Goal: Information Seeking & Learning: Stay updated

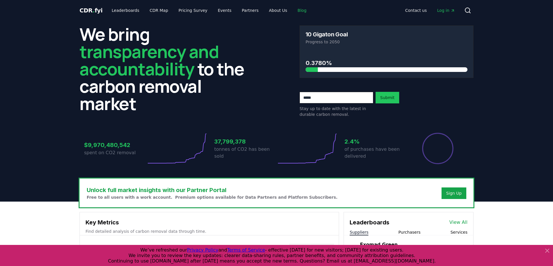
click at [293, 15] on link "Blog" at bounding box center [302, 10] width 18 height 10
click at [297, 11] on link "Blog" at bounding box center [302, 10] width 18 height 10
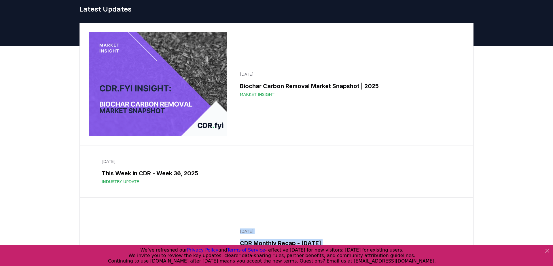
scroll to position [9, 0]
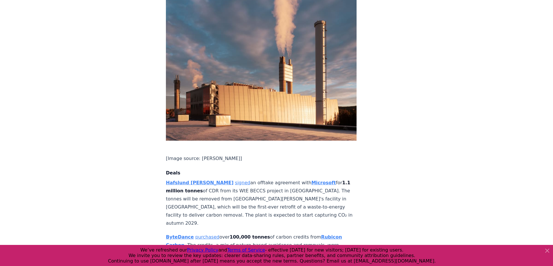
scroll to position [378, 0]
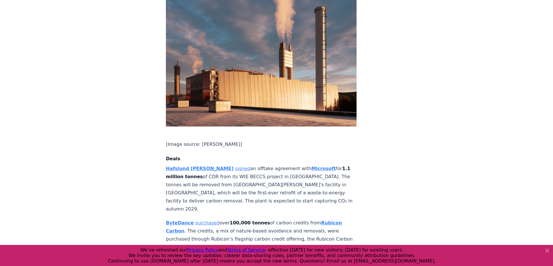
click at [546, 251] on icon at bounding box center [547, 250] width 7 height 7
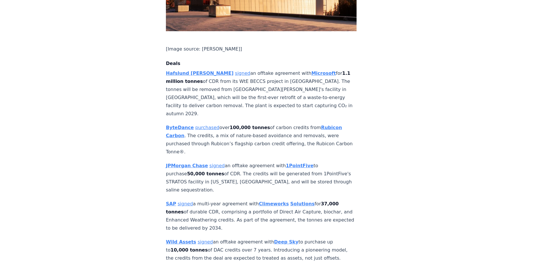
scroll to position [495, 0]
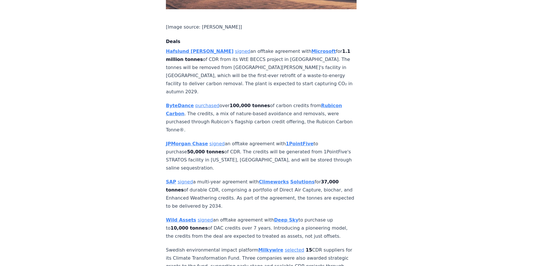
click at [351, 140] on p "JPMorgan Chase signed an offtake agreement with 1PointFive to purchase 50,000 t…" at bounding box center [261, 156] width 191 height 32
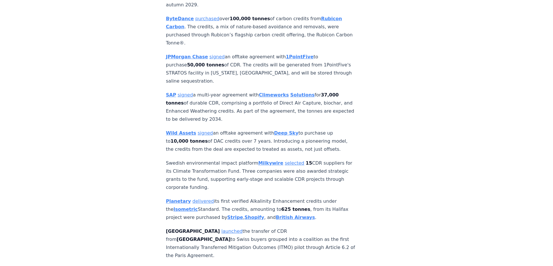
scroll to position [583, 0]
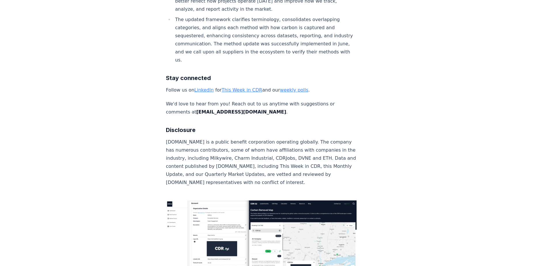
scroll to position [3846, 0]
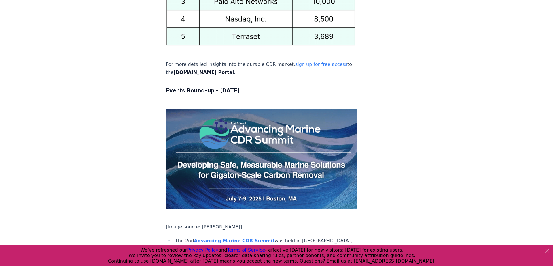
scroll to position [3140, 0]
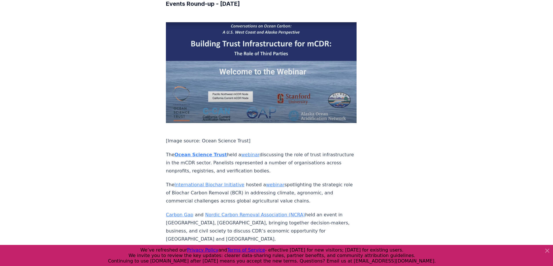
scroll to position [3048, 0]
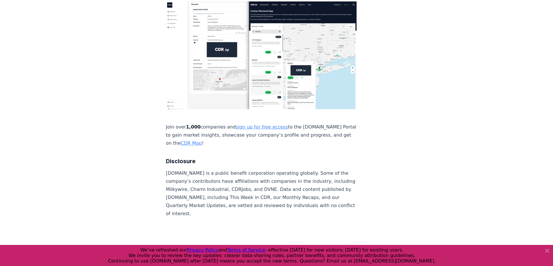
scroll to position [1680, 0]
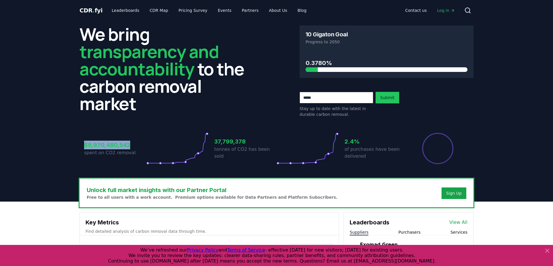
drag, startPoint x: 83, startPoint y: 146, endPoint x: 133, endPoint y: 146, distance: 50.4
click at [133, 146] on div "$9,970,480,542 spent on CO2 removal 37,799,378 tonnes of CO2 has been sold 2.4%…" at bounding box center [277, 144] width 394 height 48
click at [133, 146] on h3 "$9,970,480,542" at bounding box center [115, 144] width 62 height 9
